Goal: Information Seeking & Learning: Check status

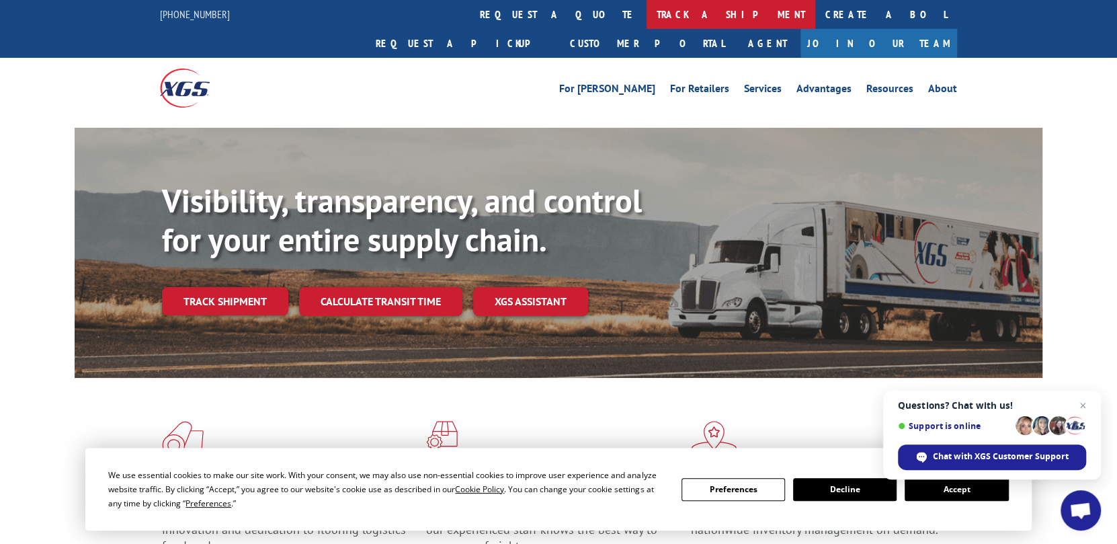
click at [647, 15] on link "track a shipment" at bounding box center [731, 14] width 169 height 29
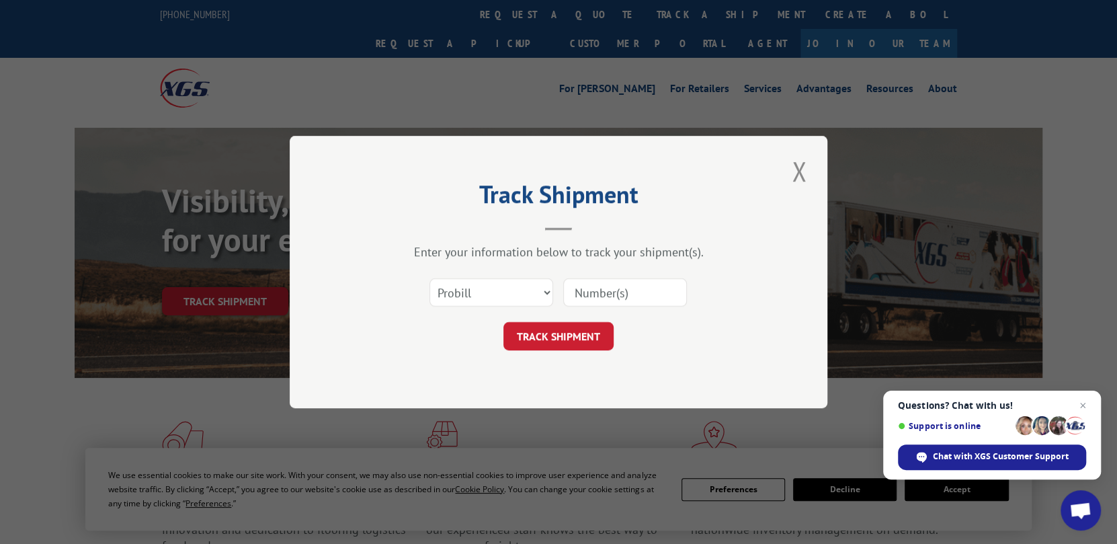
click at [604, 294] on input at bounding box center [625, 292] width 124 height 28
type input "17400938"
click at [557, 339] on button "TRACK SHIPMENT" at bounding box center [558, 336] width 110 height 28
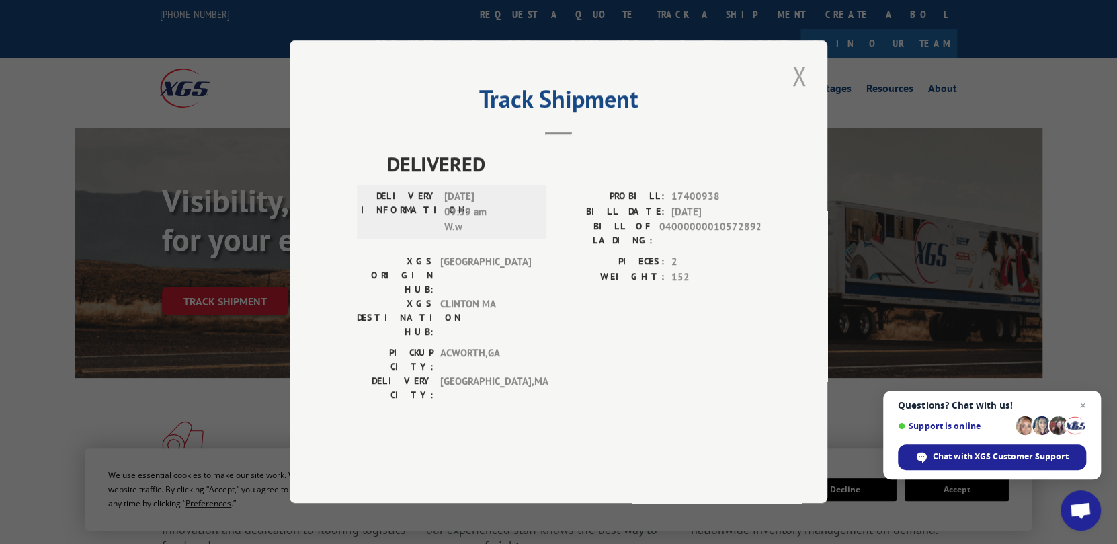
click at [794, 94] on button "Close modal" at bounding box center [799, 75] width 23 height 37
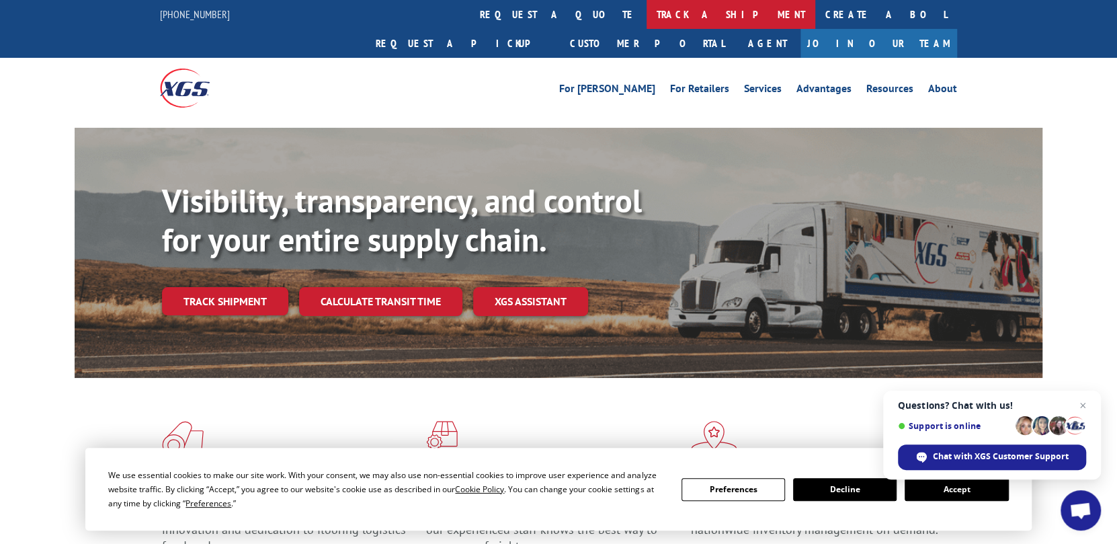
click at [647, 13] on link "track a shipment" at bounding box center [731, 14] width 169 height 29
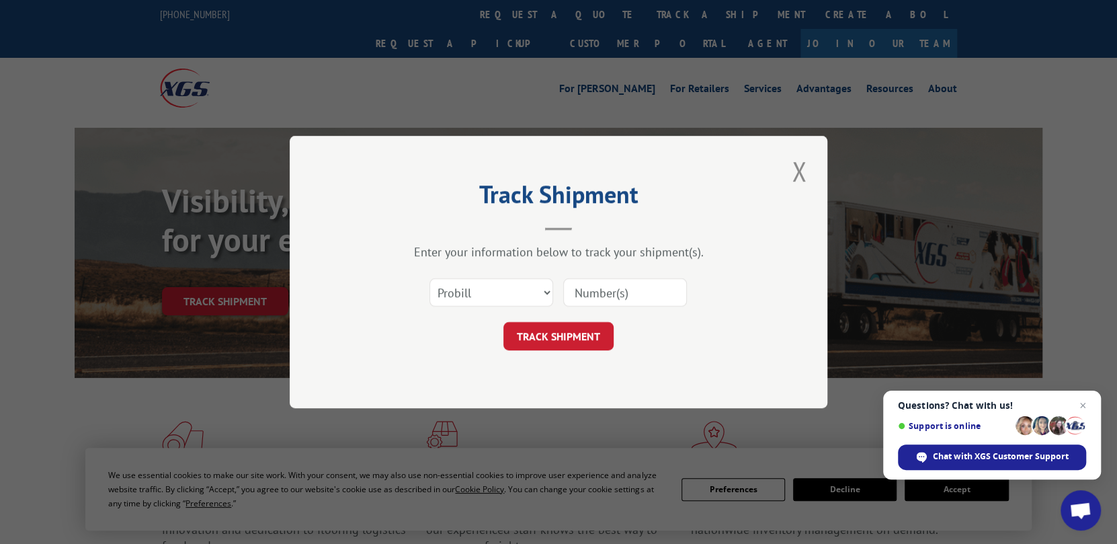
click at [653, 298] on input at bounding box center [625, 292] width 124 height 28
type input "17401517"
click at [596, 337] on button "TRACK SHIPMENT" at bounding box center [558, 336] width 110 height 28
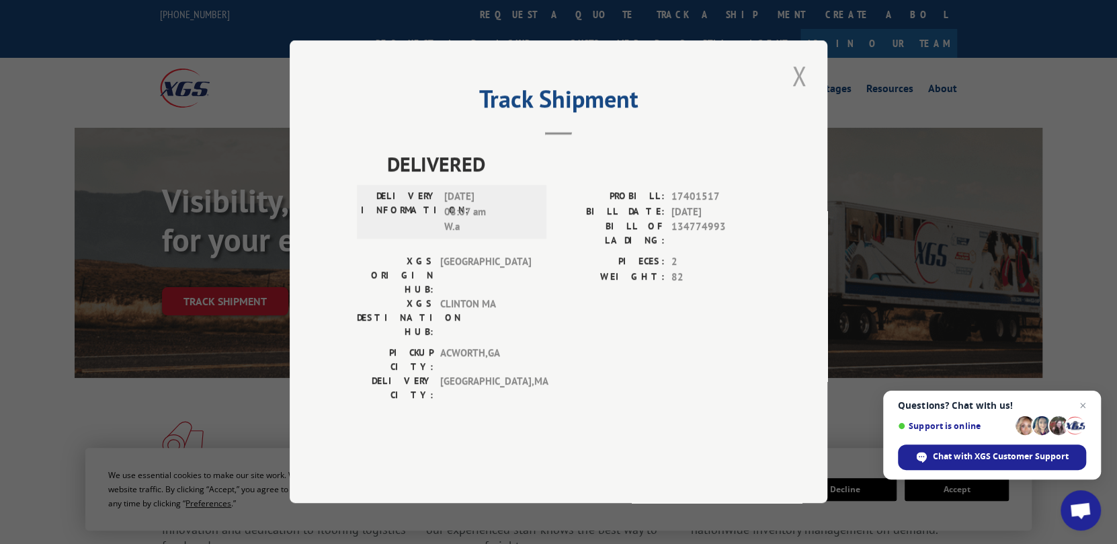
click at [803, 94] on button "Close modal" at bounding box center [799, 75] width 23 height 37
